Goal: Task Accomplishment & Management: Manage account settings

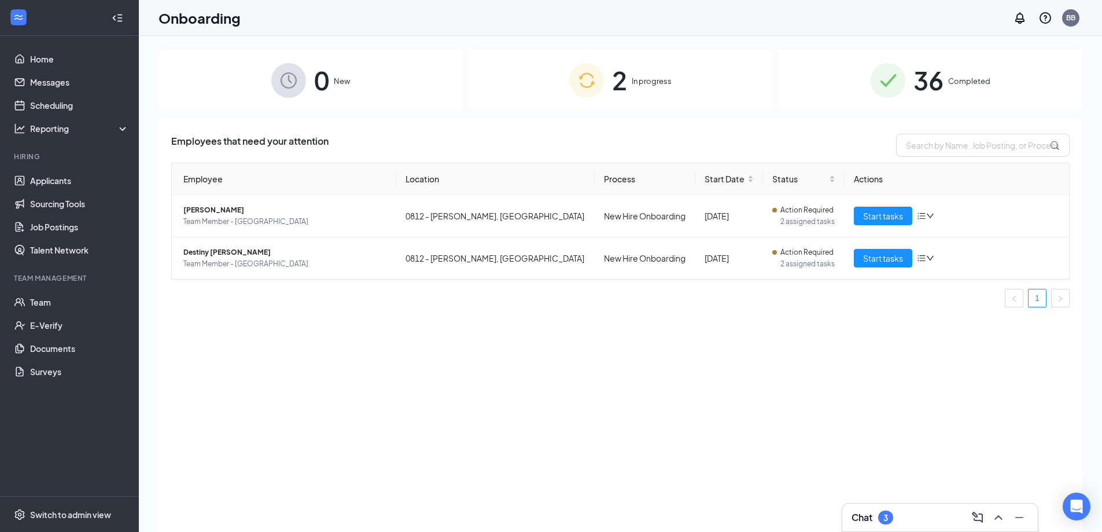
click at [616, 75] on span "2" at bounding box center [619, 80] width 15 height 40
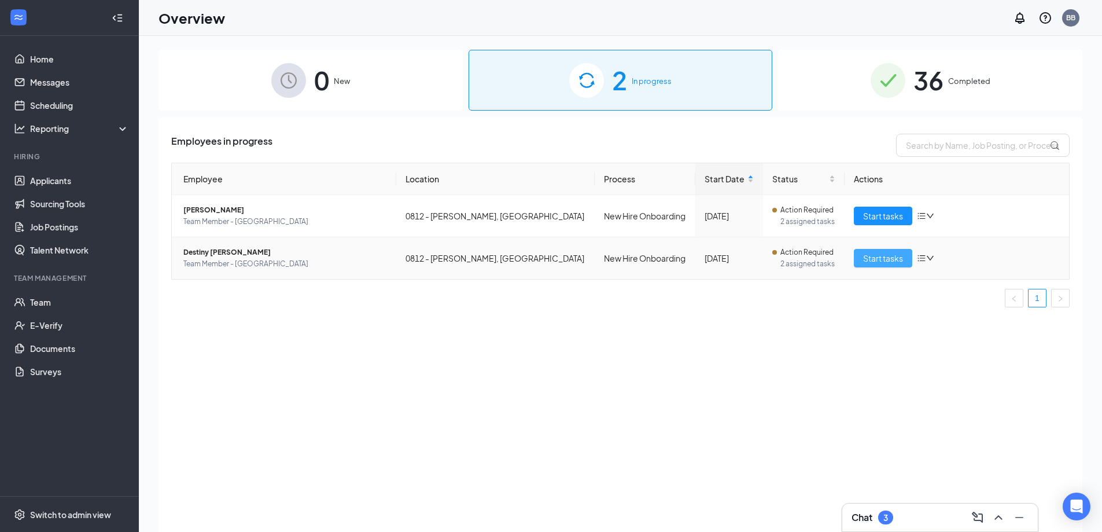
click at [894, 260] on span "Start tasks" at bounding box center [883, 258] width 40 height 13
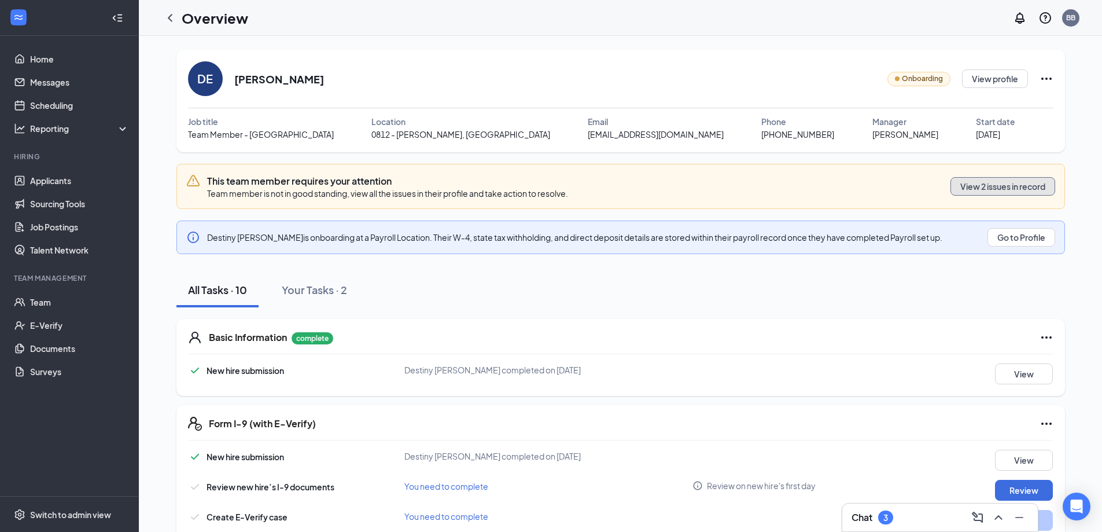
click at [973, 191] on button "View 2 issues in record" at bounding box center [1003, 186] width 105 height 19
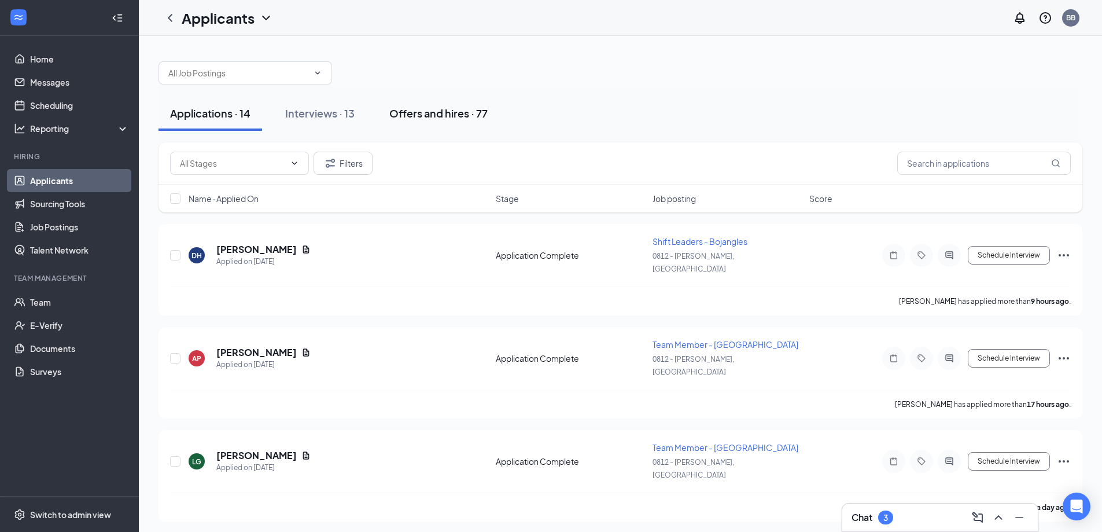
click at [432, 111] on div "Offers and hires · 77" at bounding box center [438, 113] width 98 height 14
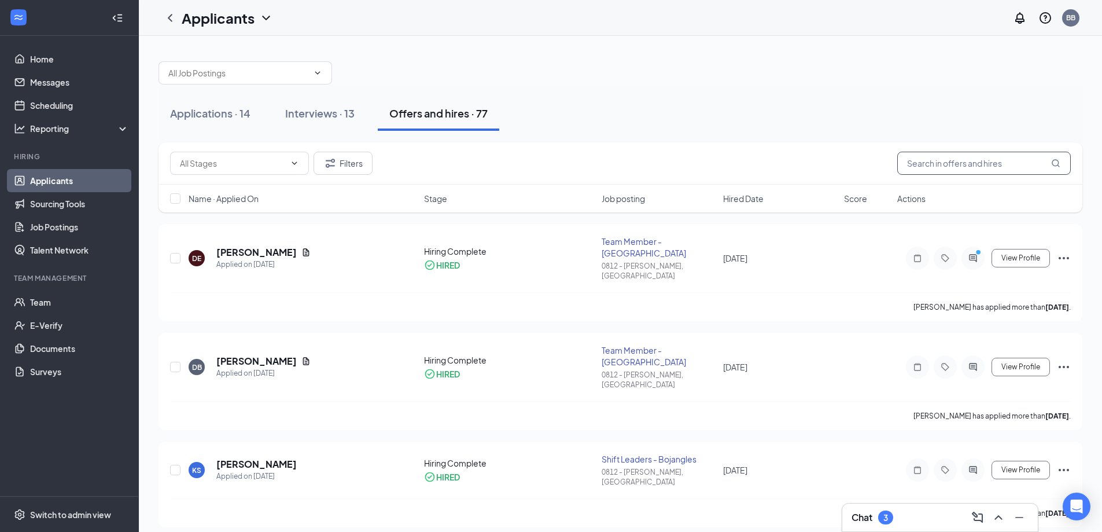
drag, startPoint x: 952, startPoint y: 166, endPoint x: 949, endPoint y: 160, distance: 6.7
click at [949, 160] on input "text" at bounding box center [985, 163] width 174 height 23
click at [1048, 358] on button "View Profile" at bounding box center [1021, 367] width 58 height 19
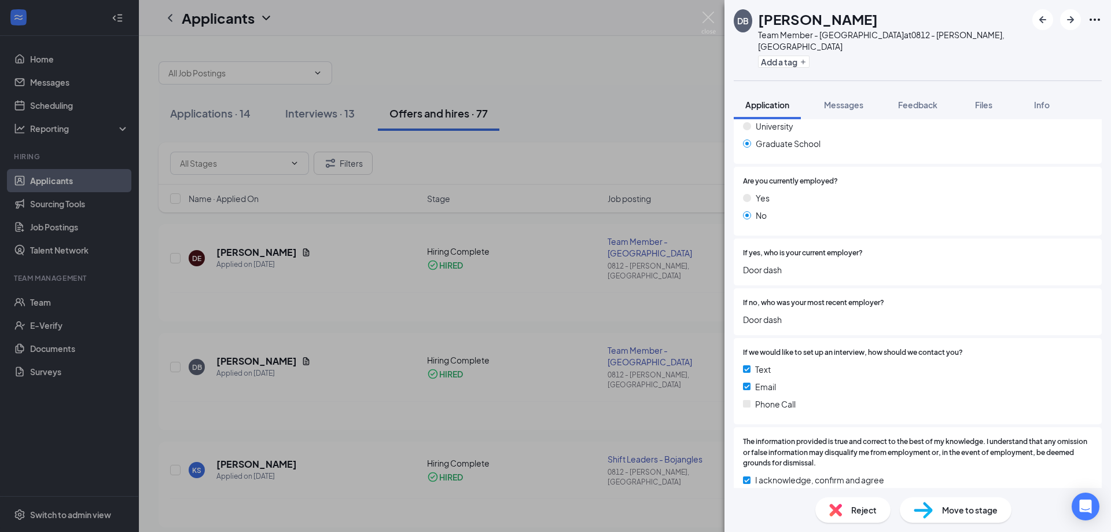
scroll to position [810, 0]
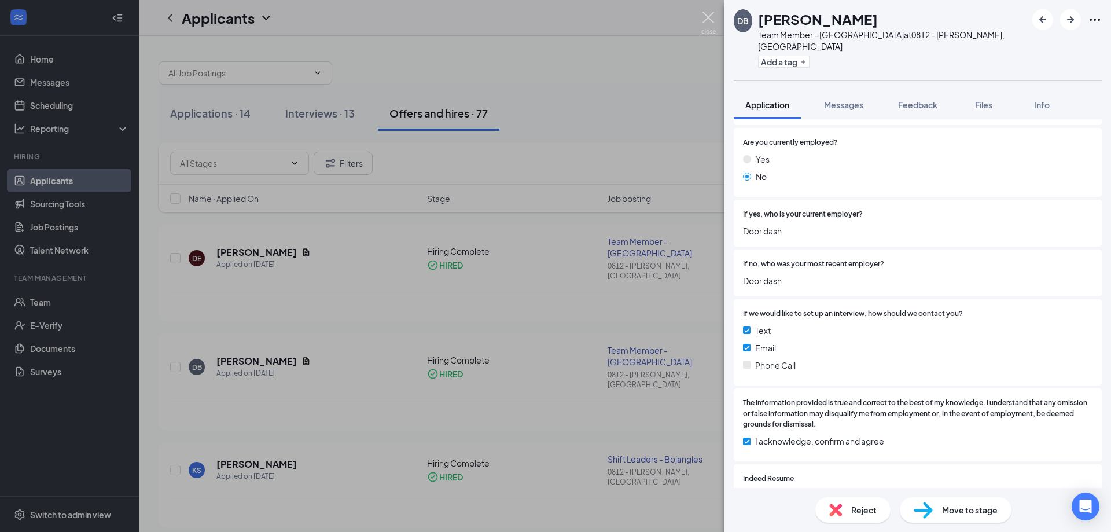
click at [707, 17] on img at bounding box center [708, 23] width 14 height 23
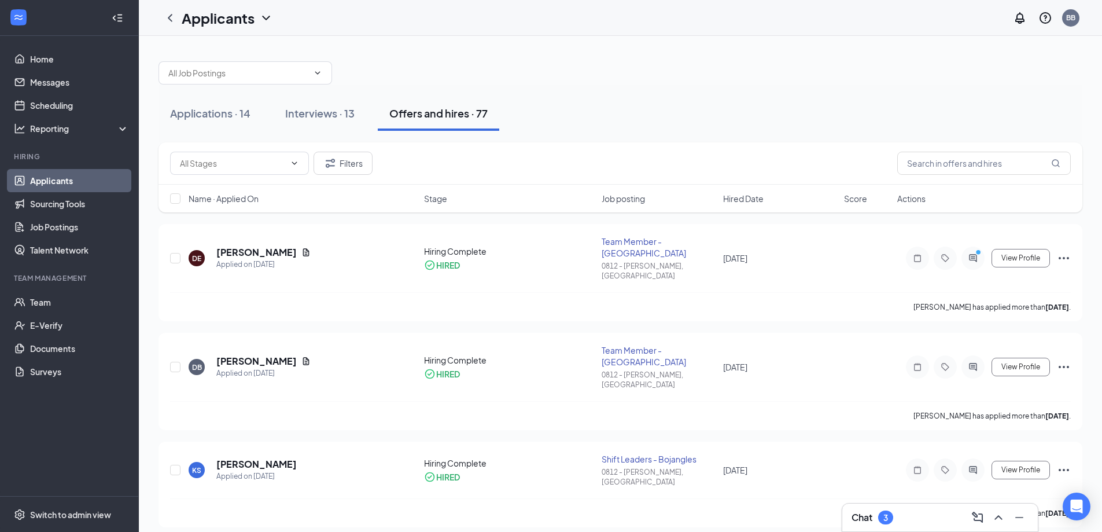
click at [49, 178] on link "Applicants" at bounding box center [79, 180] width 99 height 23
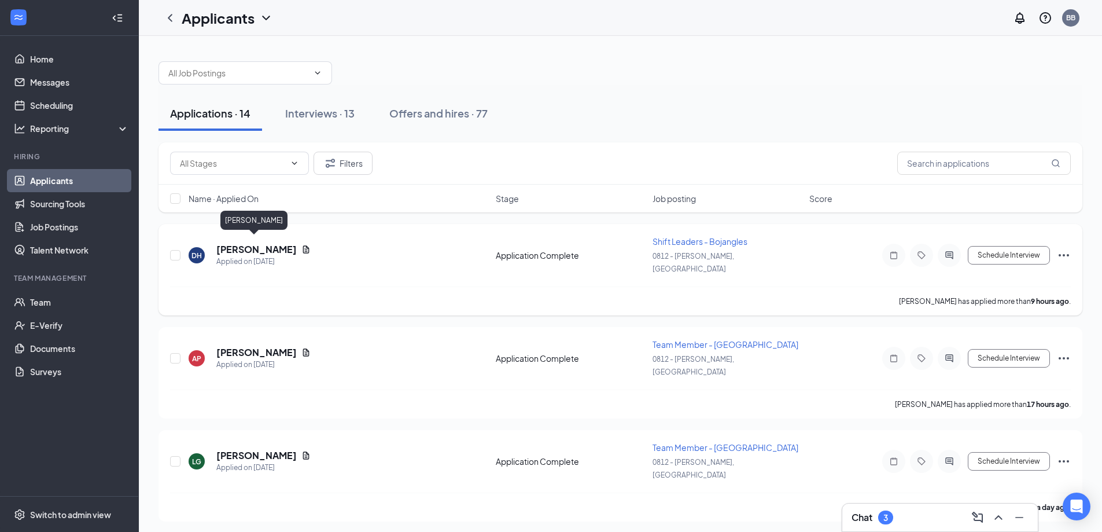
click at [263, 244] on h5 "[PERSON_NAME]" at bounding box center [256, 249] width 80 height 13
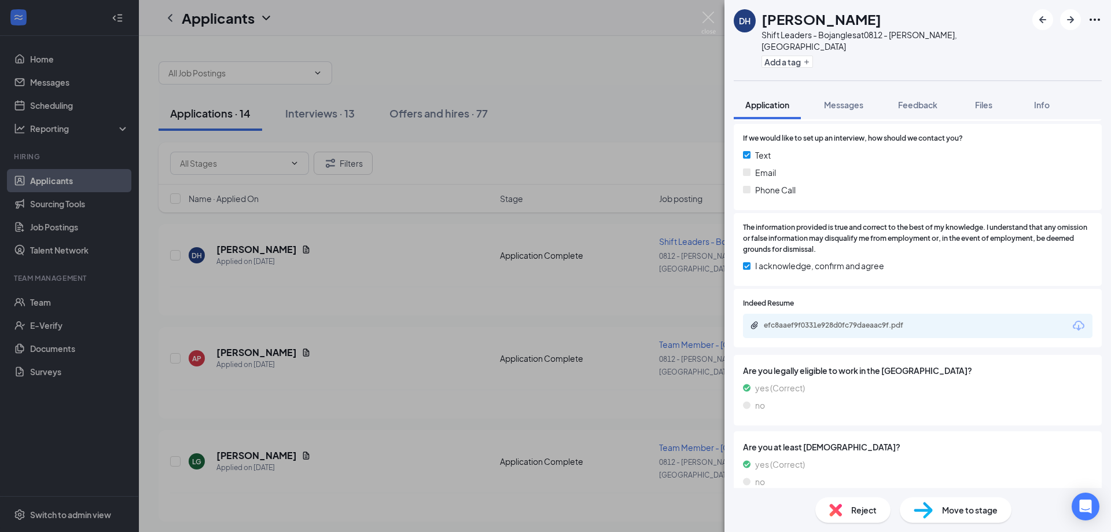
scroll to position [909, 0]
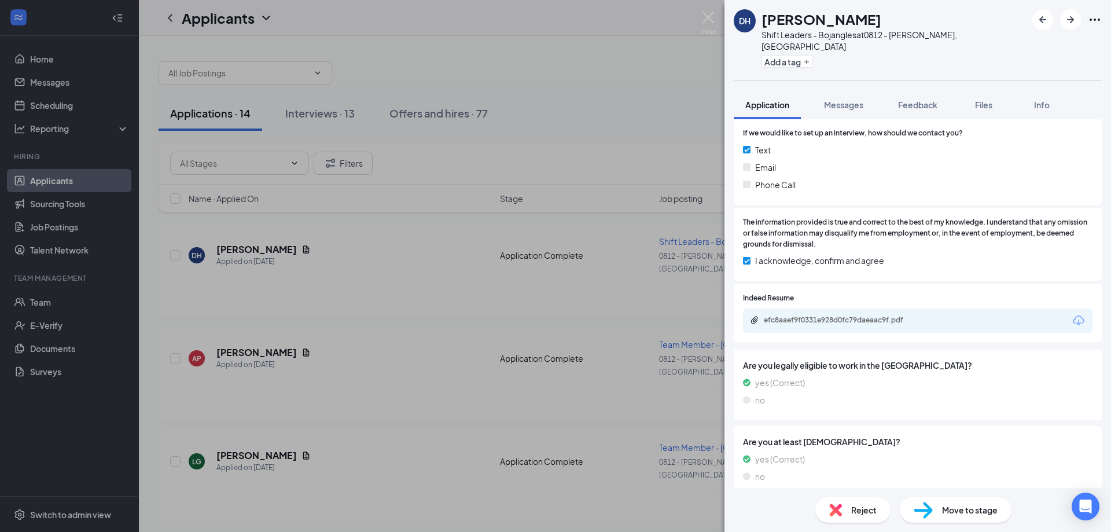
click at [958, 505] on span "Move to stage" at bounding box center [970, 510] width 56 height 13
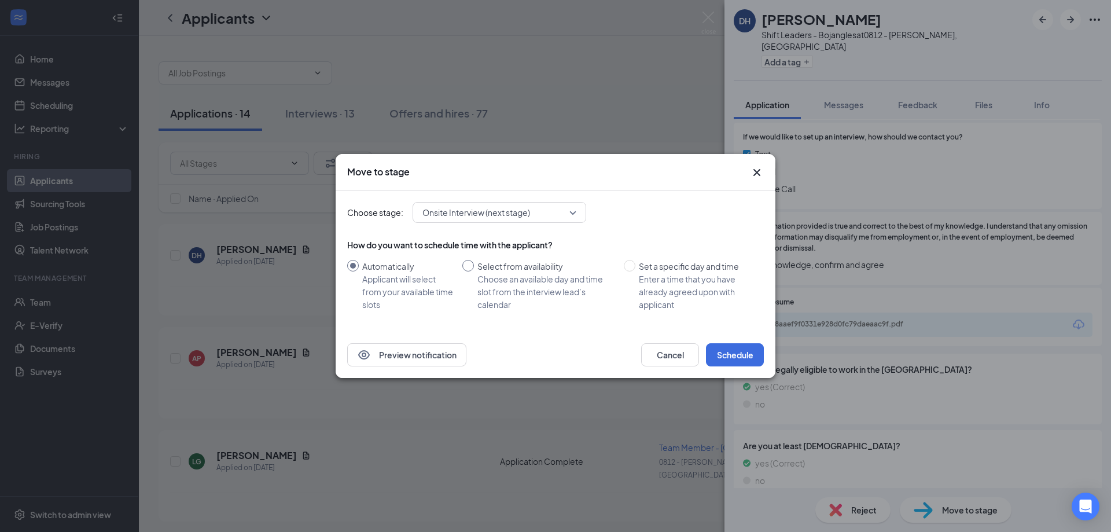
click at [470, 268] on input "Select from availability Choose an available day and time slot from the intervi…" at bounding box center [468, 266] width 12 height 12
radio input "true"
radio input "false"
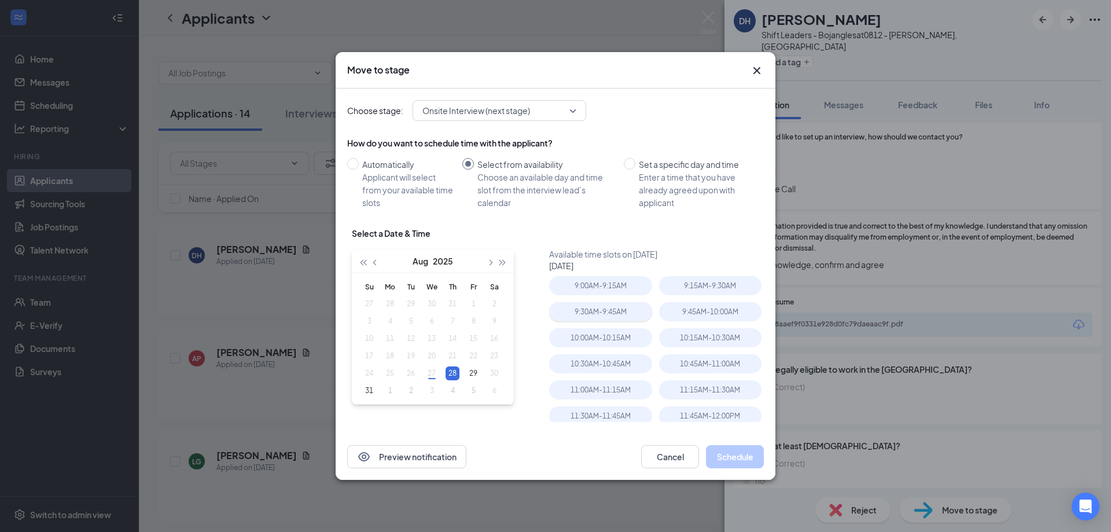
type input "[DATE]"
drag, startPoint x: 594, startPoint y: 282, endPoint x: 729, endPoint y: 453, distance: 216.7
click at [594, 282] on div "9:00AM - 9:15AM" at bounding box center [600, 285] width 102 height 19
click at [752, 461] on button "Schedule" at bounding box center [735, 456] width 58 height 23
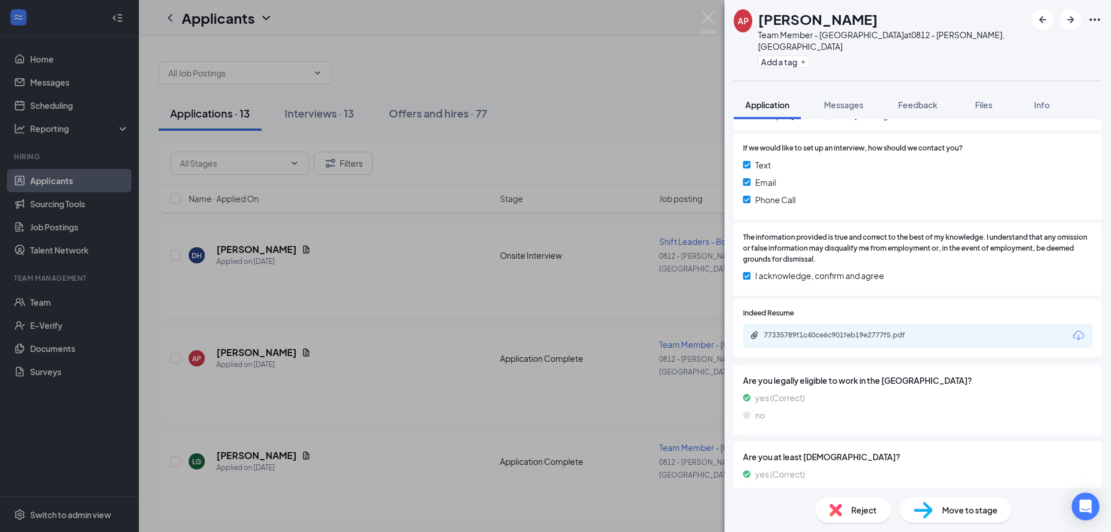
scroll to position [941, 0]
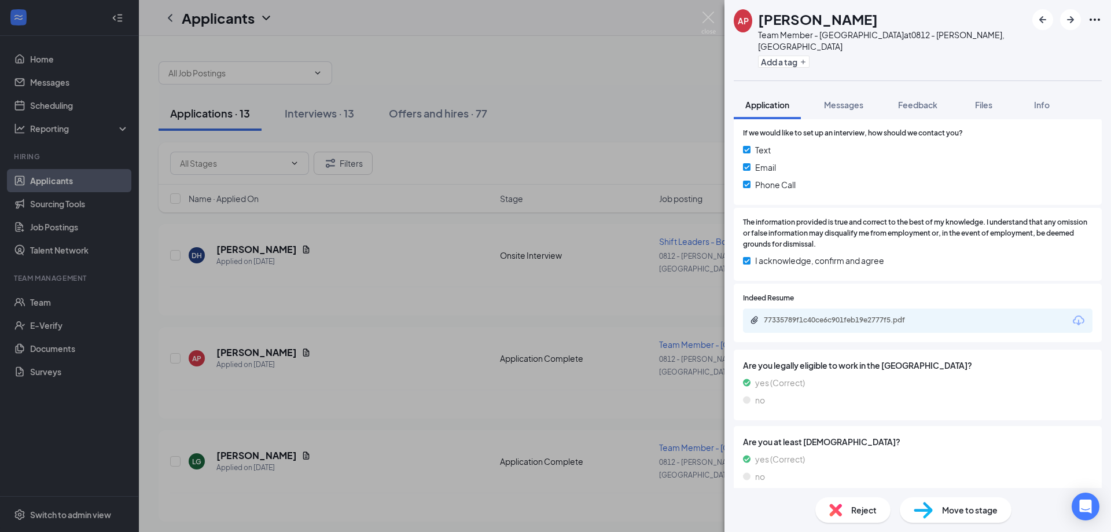
click at [253, 422] on div "AP [PERSON_NAME] Team Member - [PERSON_NAME] at 0812 - [GEOGRAPHIC_DATA], [GEOG…" at bounding box center [555, 266] width 1111 height 532
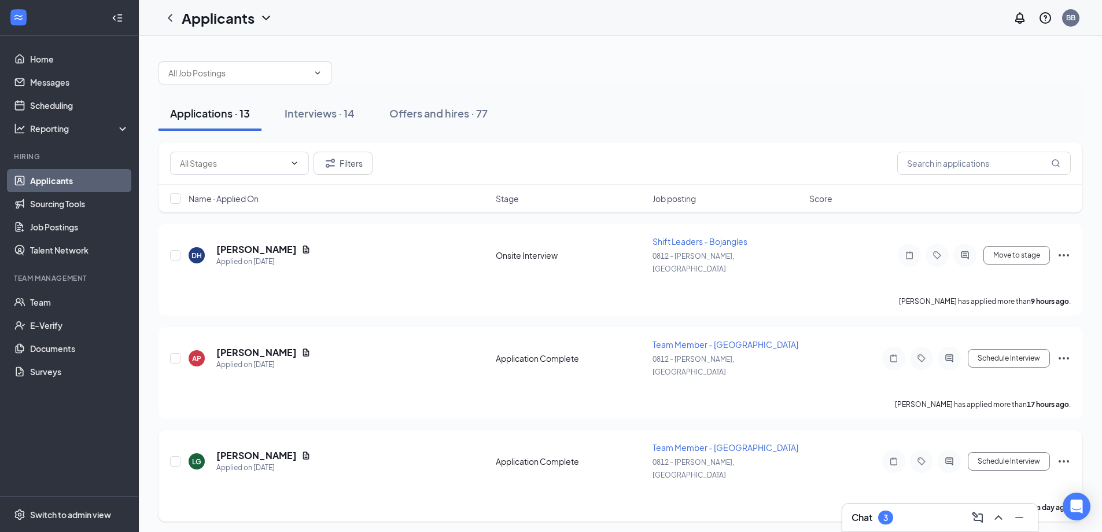
click at [253, 449] on h5 "[PERSON_NAME]" at bounding box center [256, 455] width 80 height 13
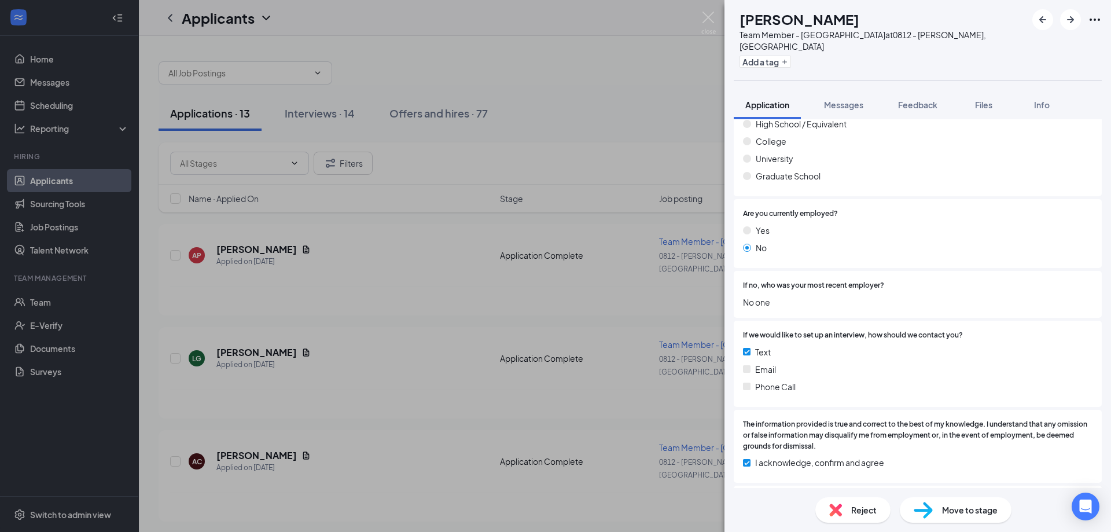
scroll to position [752, 0]
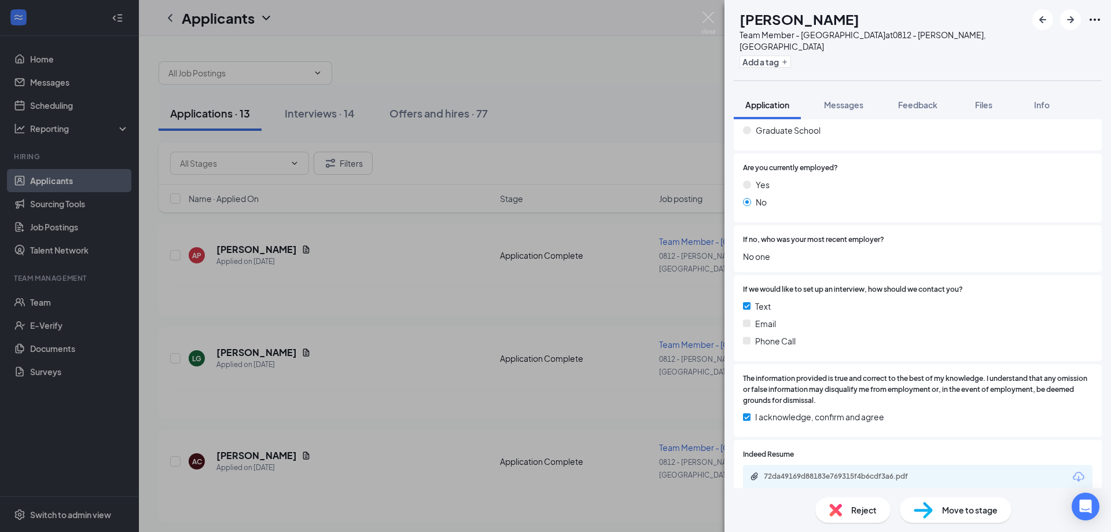
click at [248, 330] on div "AC [PERSON_NAME] Team Member - [PERSON_NAME] at 0812 - [GEOGRAPHIC_DATA], [GEOG…" at bounding box center [555, 266] width 1111 height 532
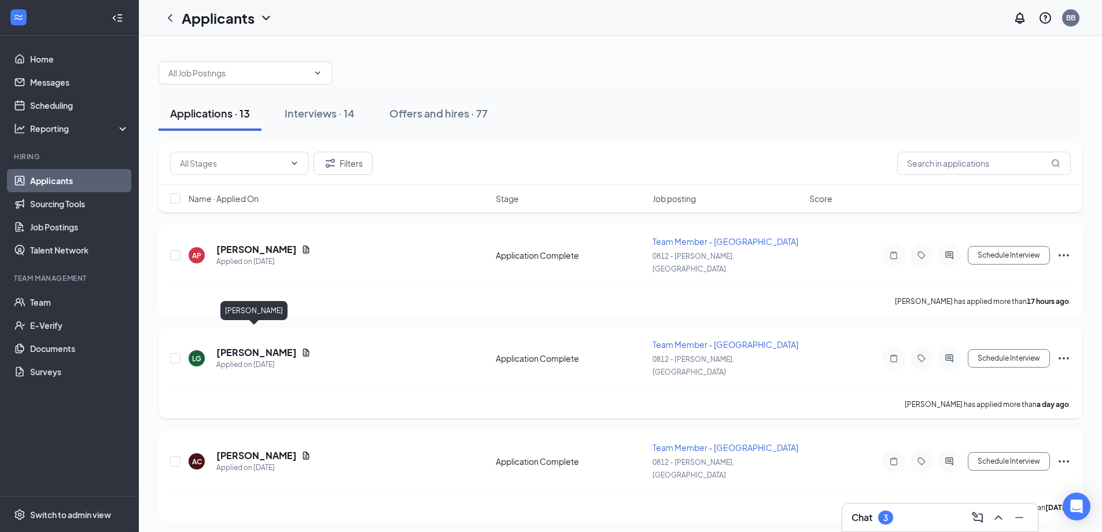
click at [248, 346] on h5 "[PERSON_NAME]" at bounding box center [256, 352] width 80 height 13
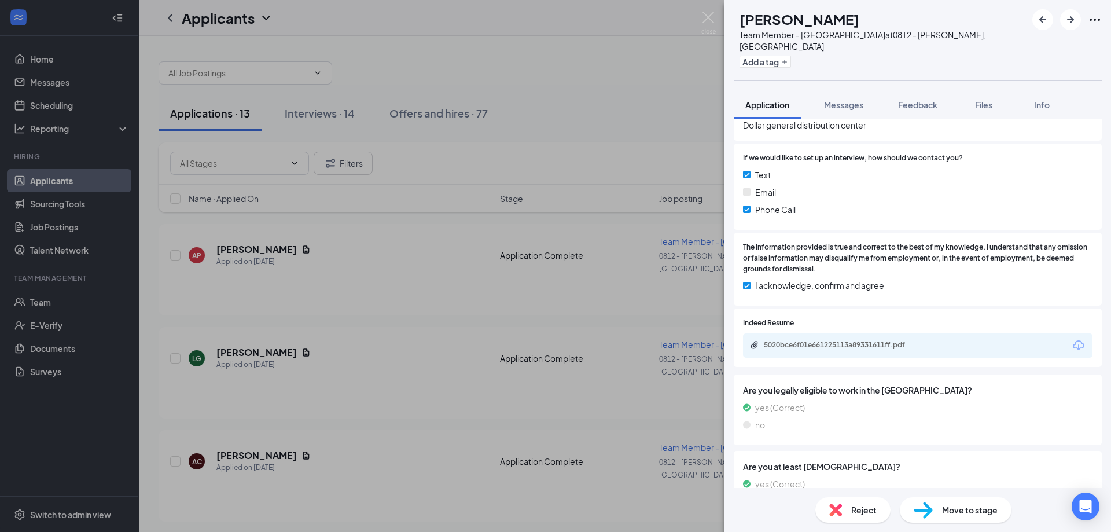
scroll to position [909, 0]
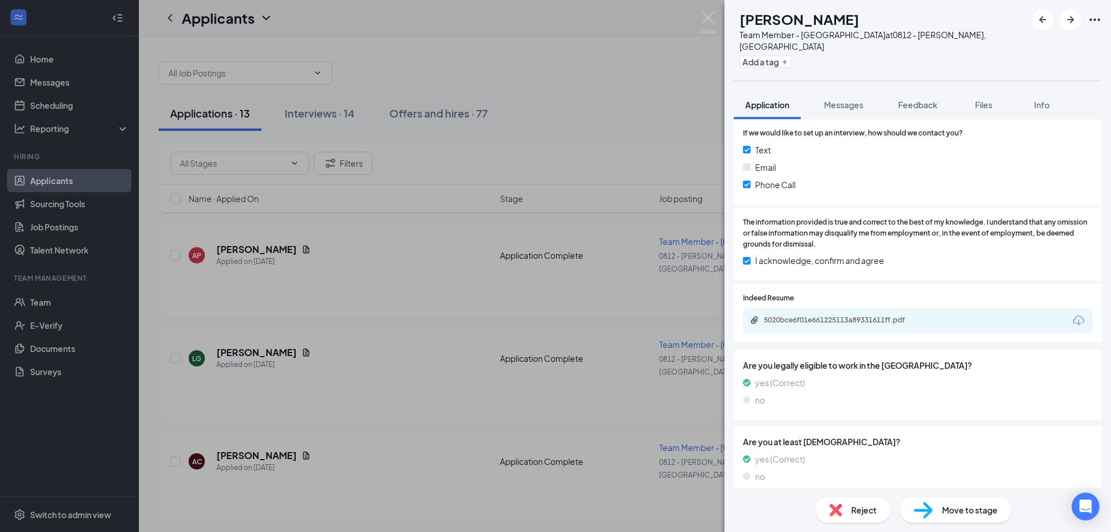
click at [950, 512] on span "Move to stage" at bounding box center [970, 510] width 56 height 13
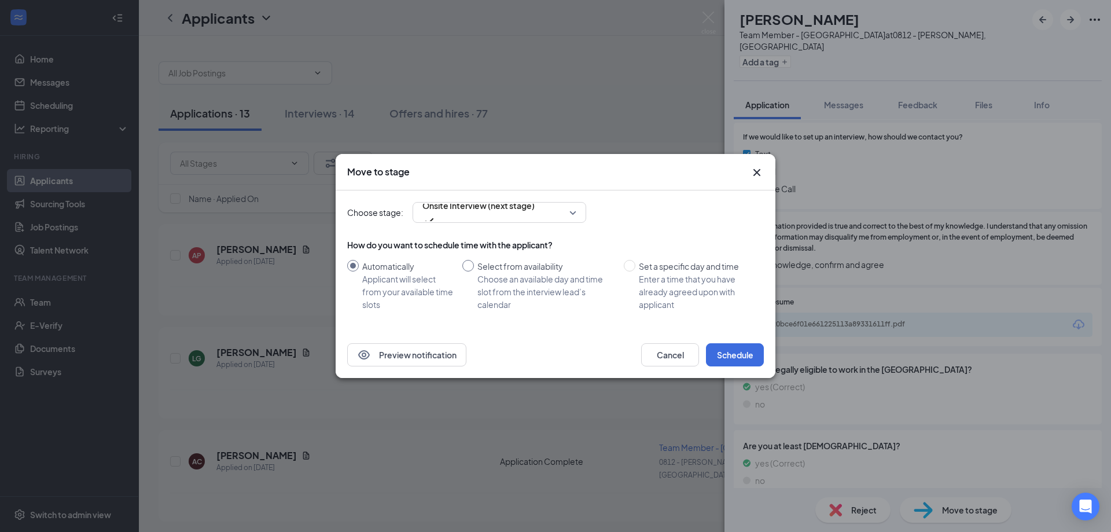
click at [468, 273] on label "Select from availability Choose an available day and time slot from the intervi…" at bounding box center [540, 285] width 157 height 51
click at [468, 271] on input "Select from availability Choose an available day and time slot from the intervi…" at bounding box center [468, 266] width 12 height 12
radio input "true"
radio input "false"
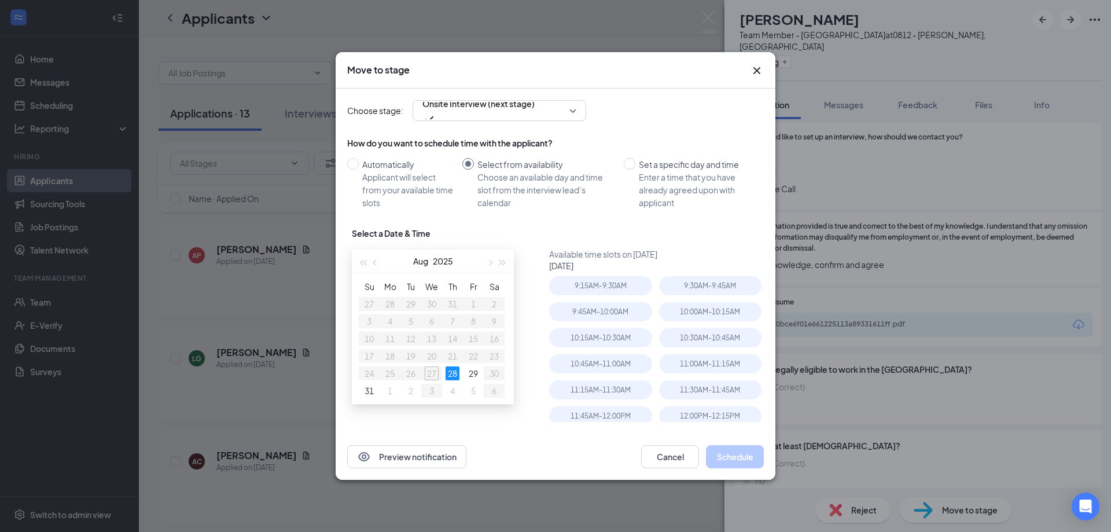
click at [455, 374] on div "28" at bounding box center [453, 373] width 14 height 14
type input "[DATE]"
click at [604, 286] on div "9:15AM - 9:30AM" at bounding box center [600, 285] width 102 height 19
click at [729, 465] on button "Schedule" at bounding box center [735, 456] width 58 height 23
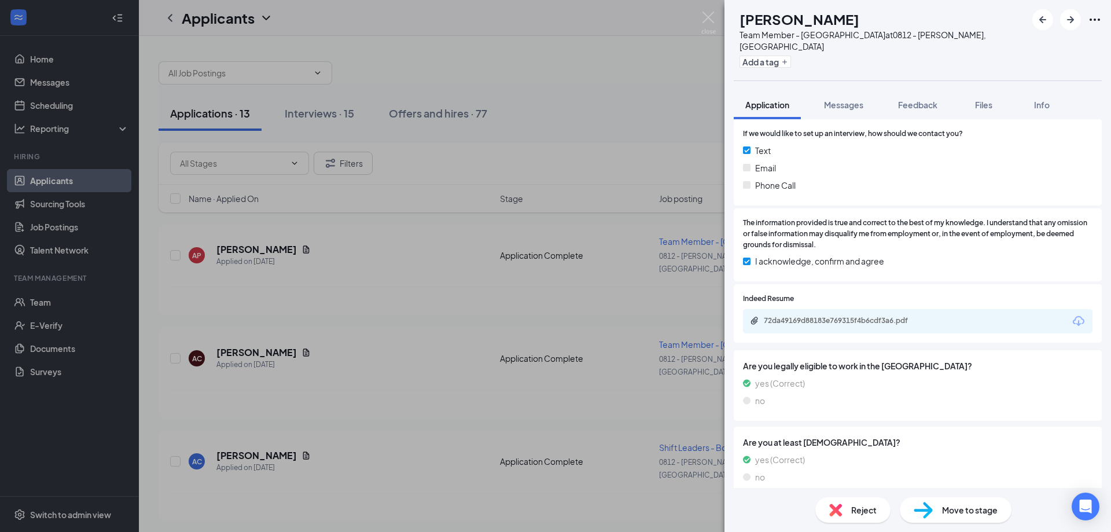
scroll to position [909, 0]
click at [850, 315] on div "72da49169d88183e769315f4b6cdf3a6.pdf" at bounding box center [845, 319] width 162 height 9
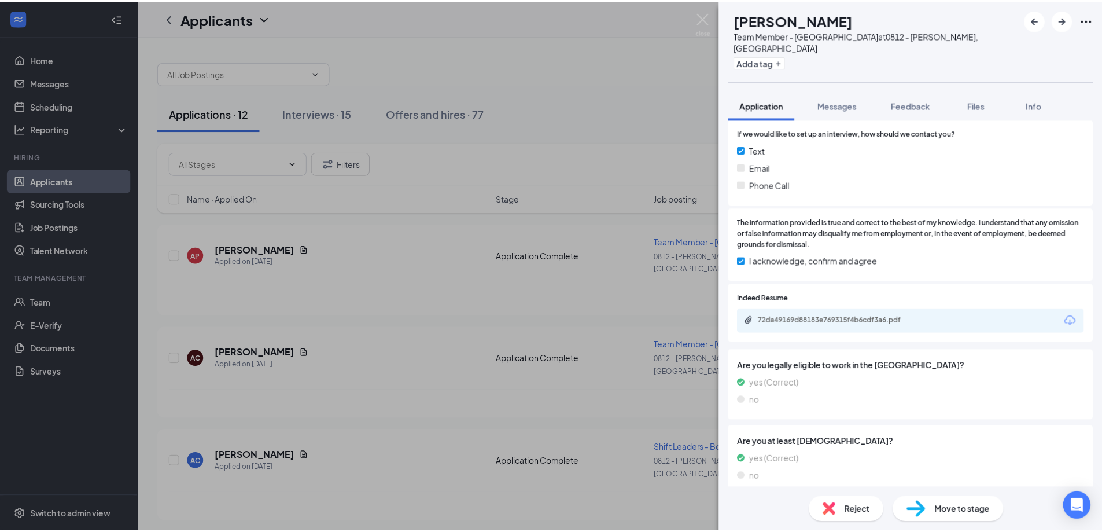
scroll to position [905, 0]
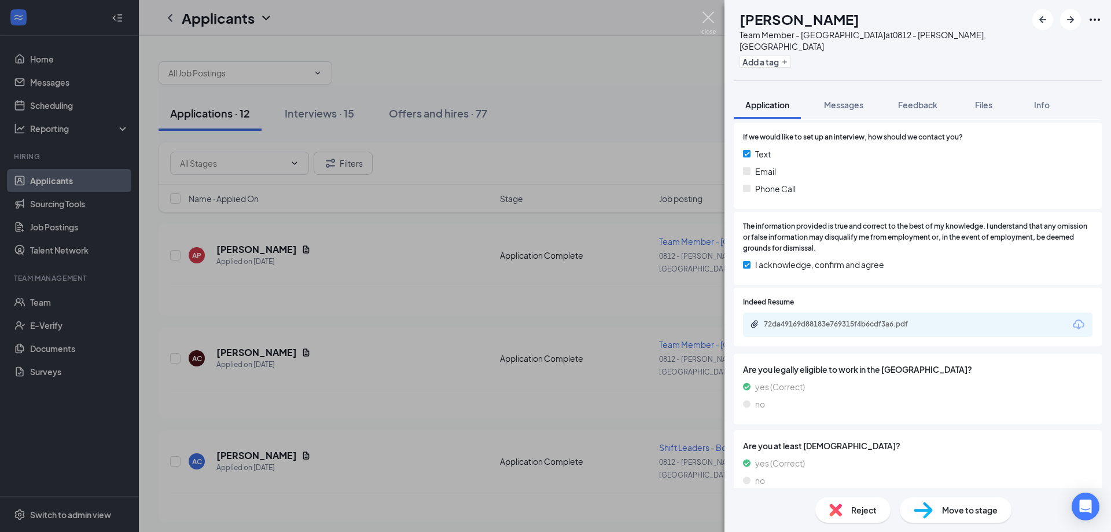
click at [709, 17] on img at bounding box center [708, 23] width 14 height 23
